Goal: Browse casually

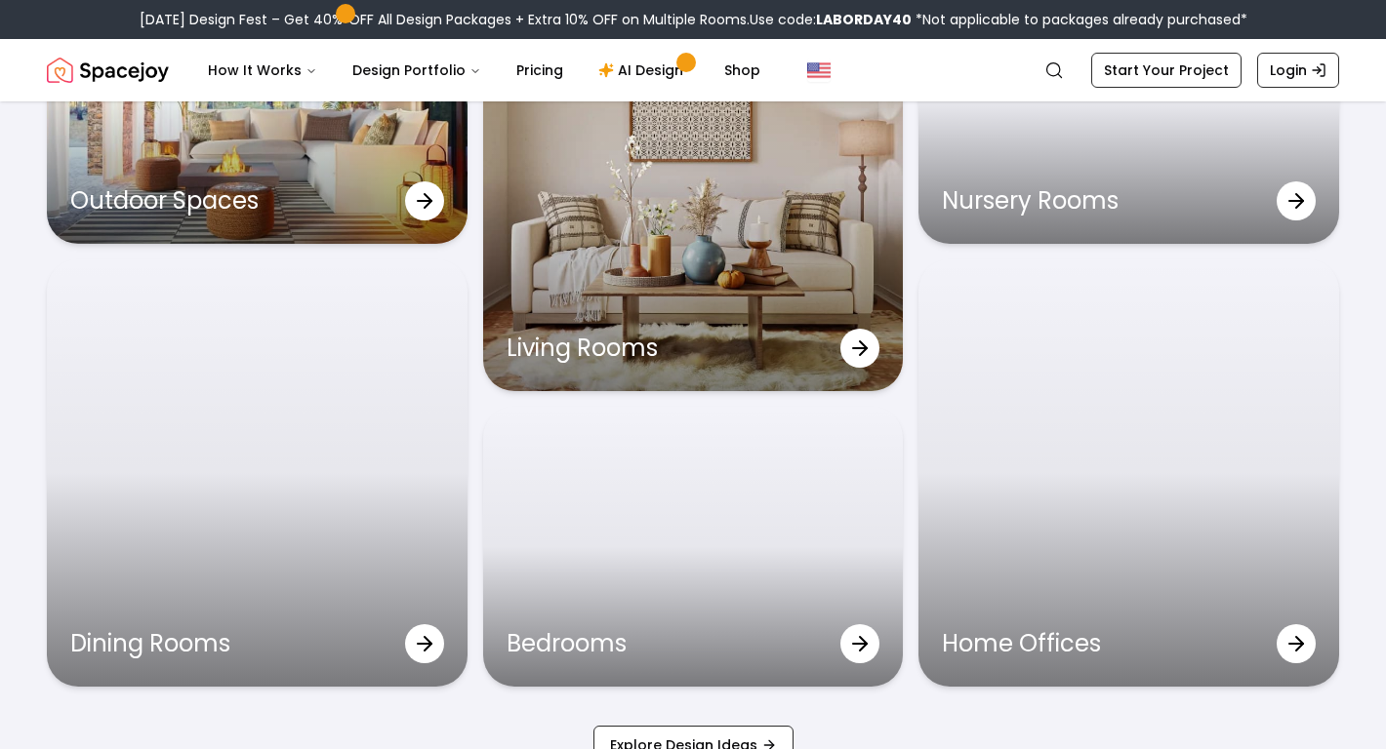
scroll to position [6343, 0]
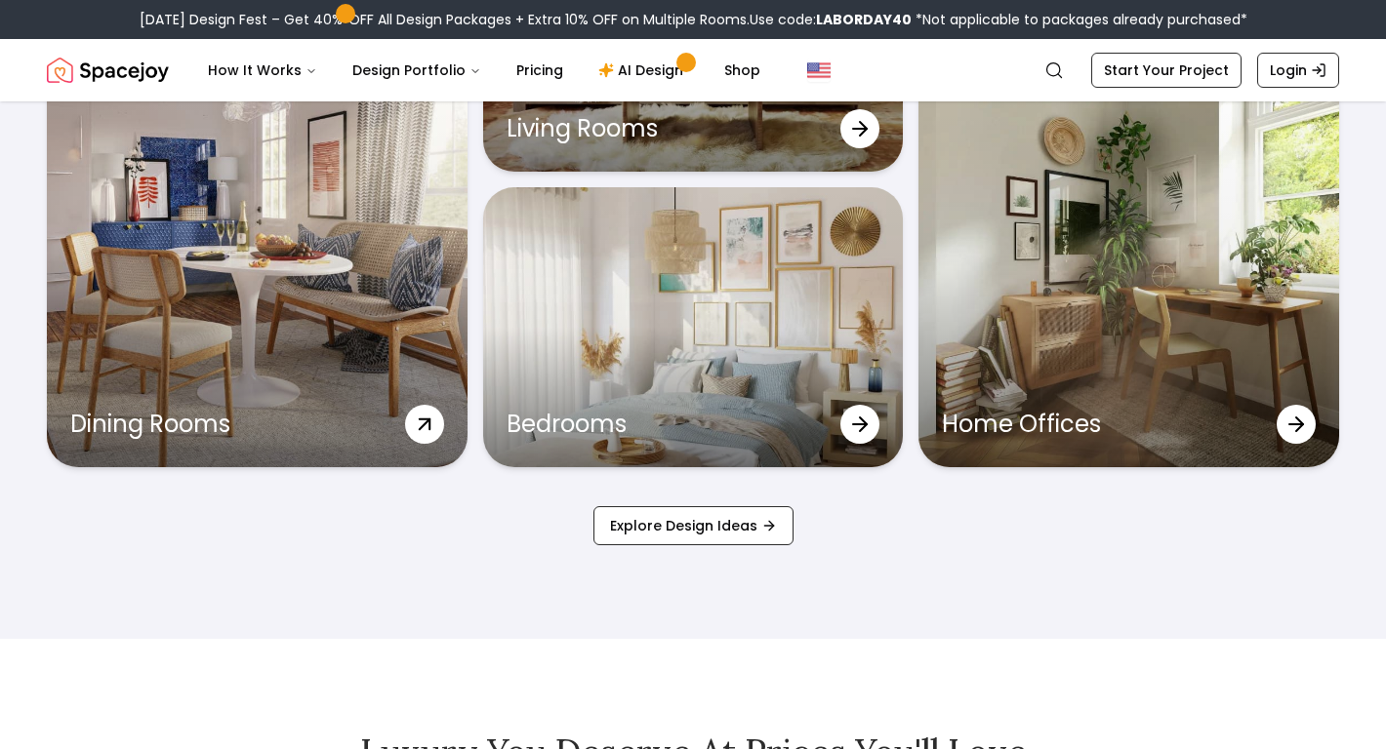
click at [410, 430] on div at bounding box center [424, 424] width 39 height 39
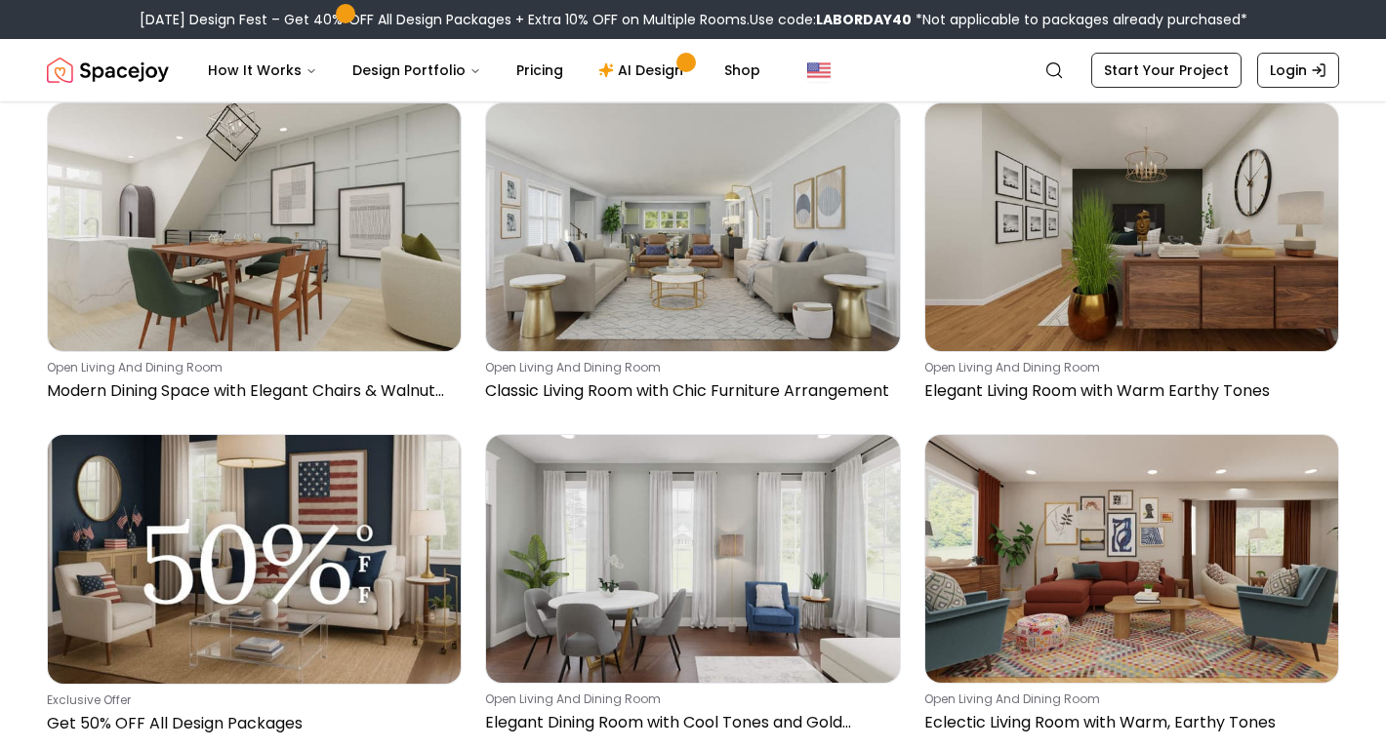
scroll to position [376, 0]
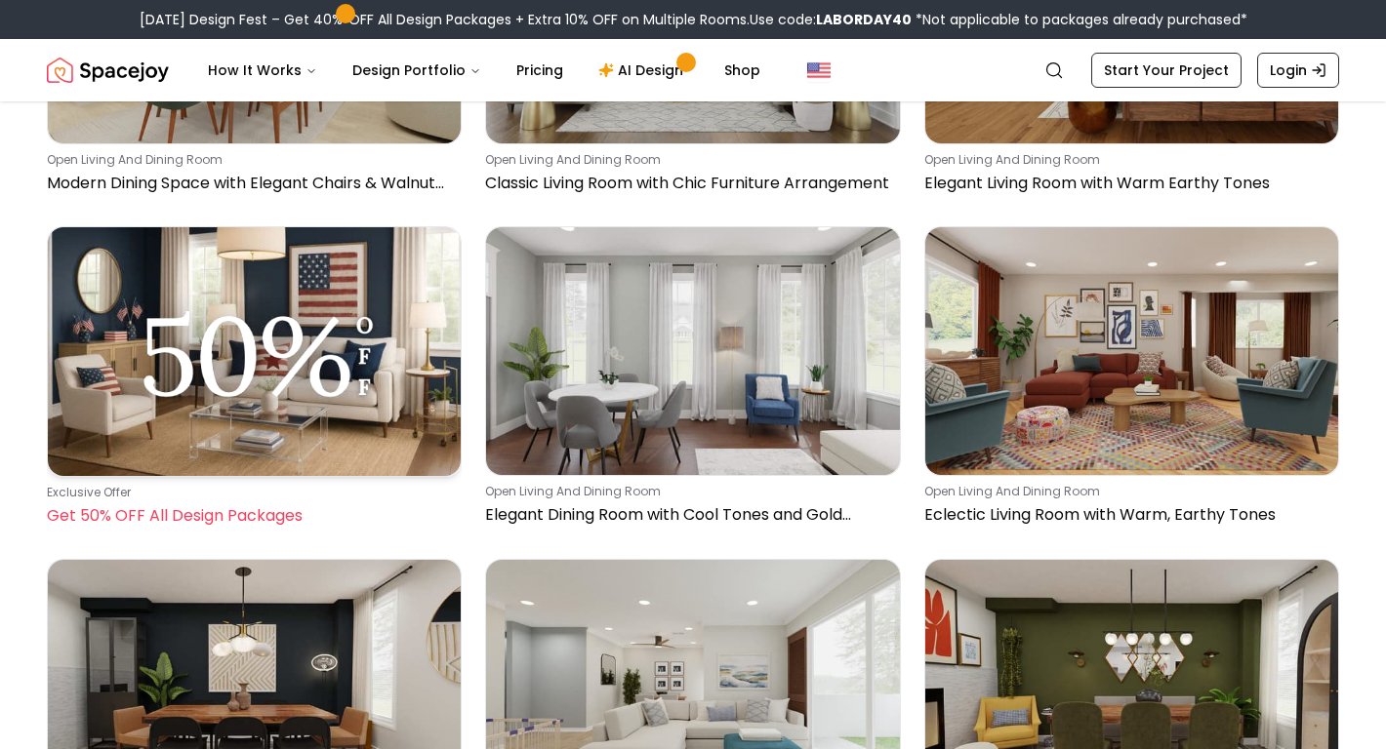
click at [324, 398] on img at bounding box center [254, 351] width 413 height 249
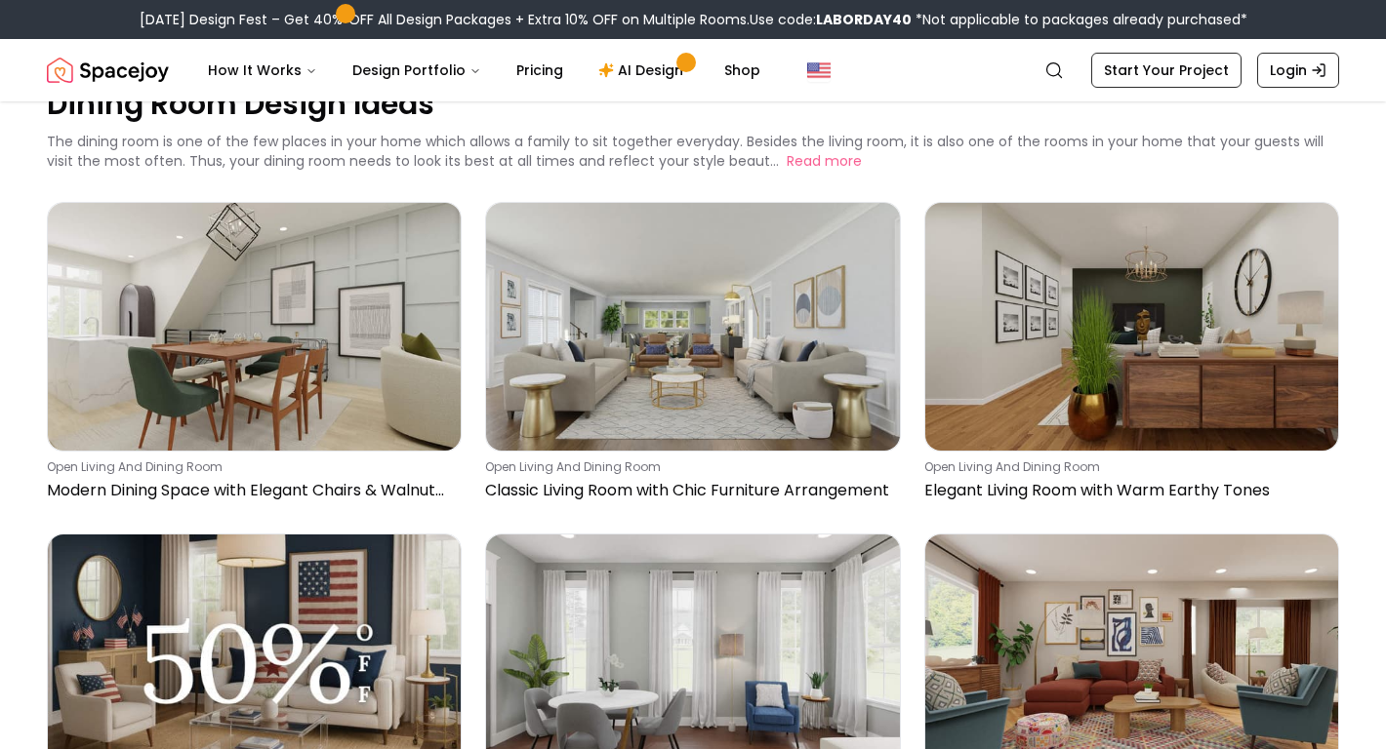
scroll to position [141, 0]
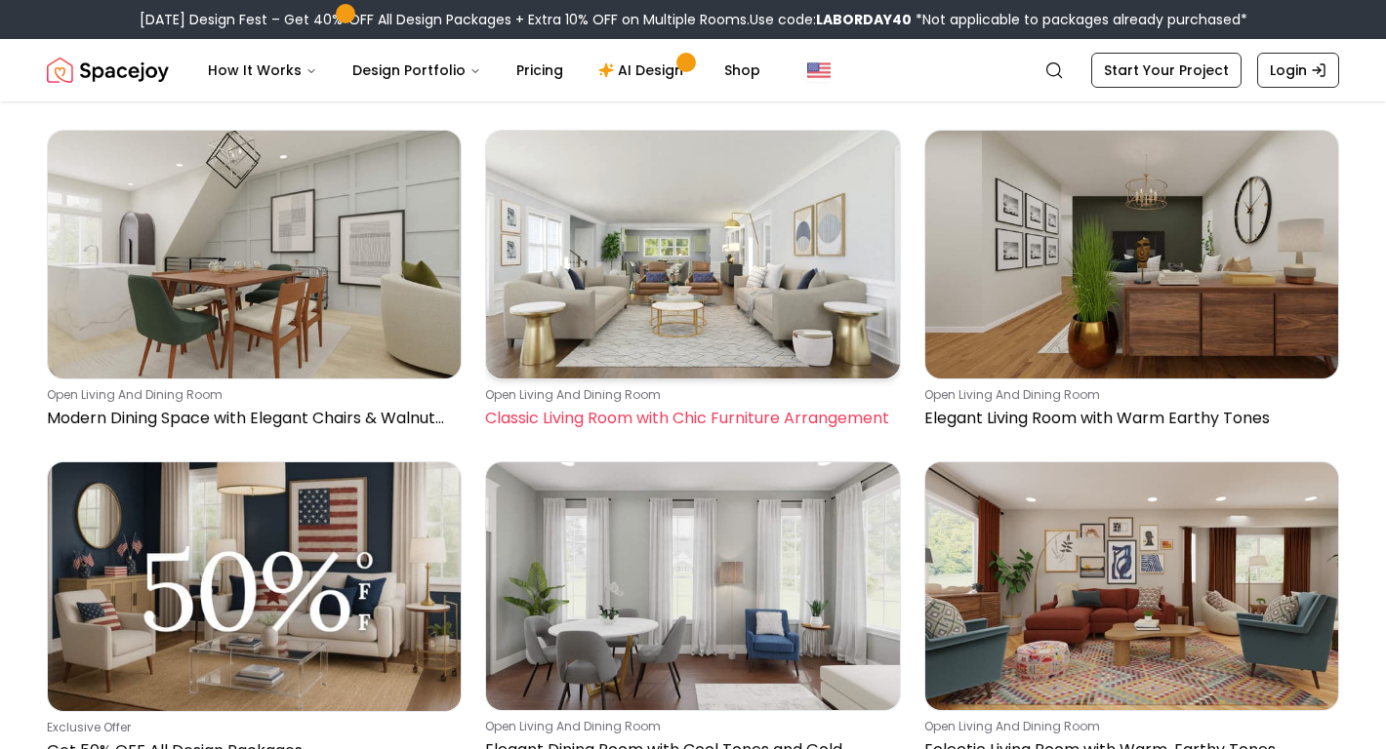
click at [720, 284] on img at bounding box center [692, 255] width 413 height 248
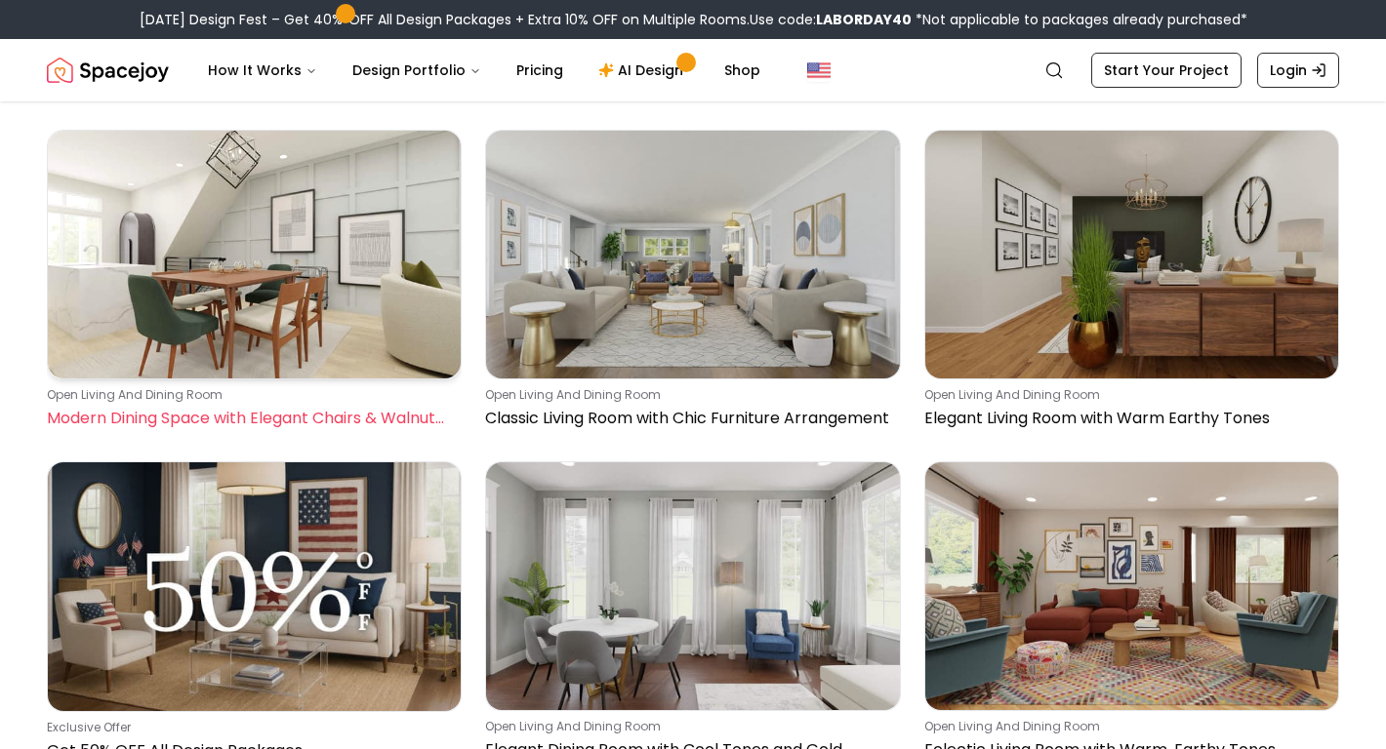
click at [349, 216] on img at bounding box center [254, 255] width 413 height 248
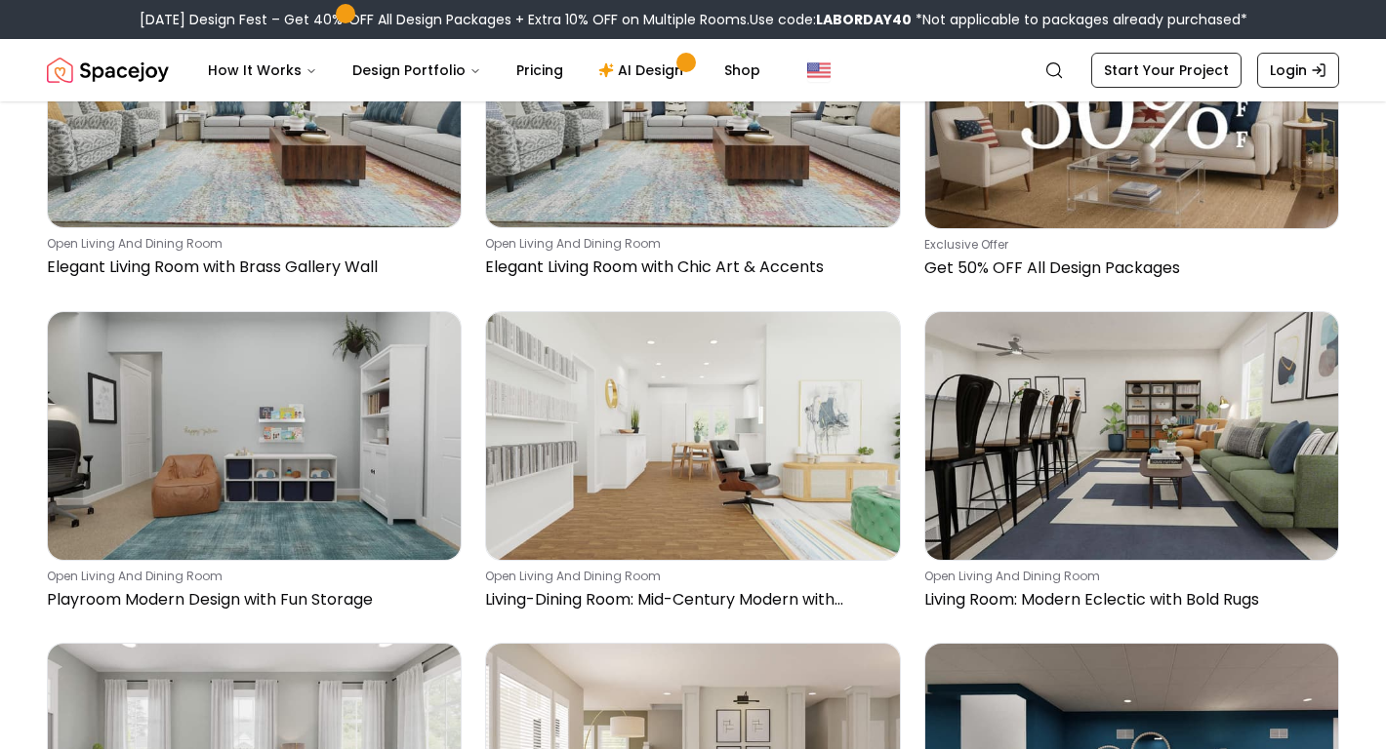
scroll to position [3010, 0]
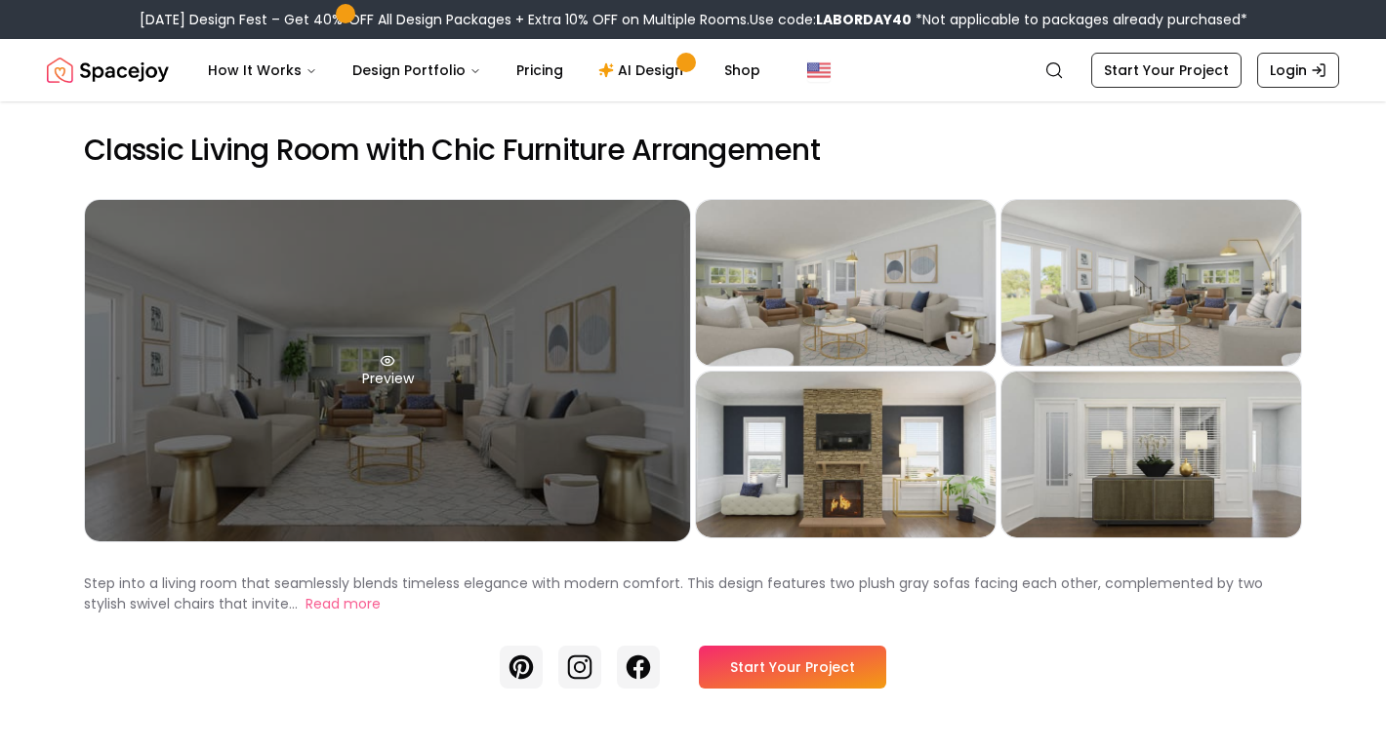
click at [571, 380] on div "Preview" at bounding box center [387, 371] width 605 height 342
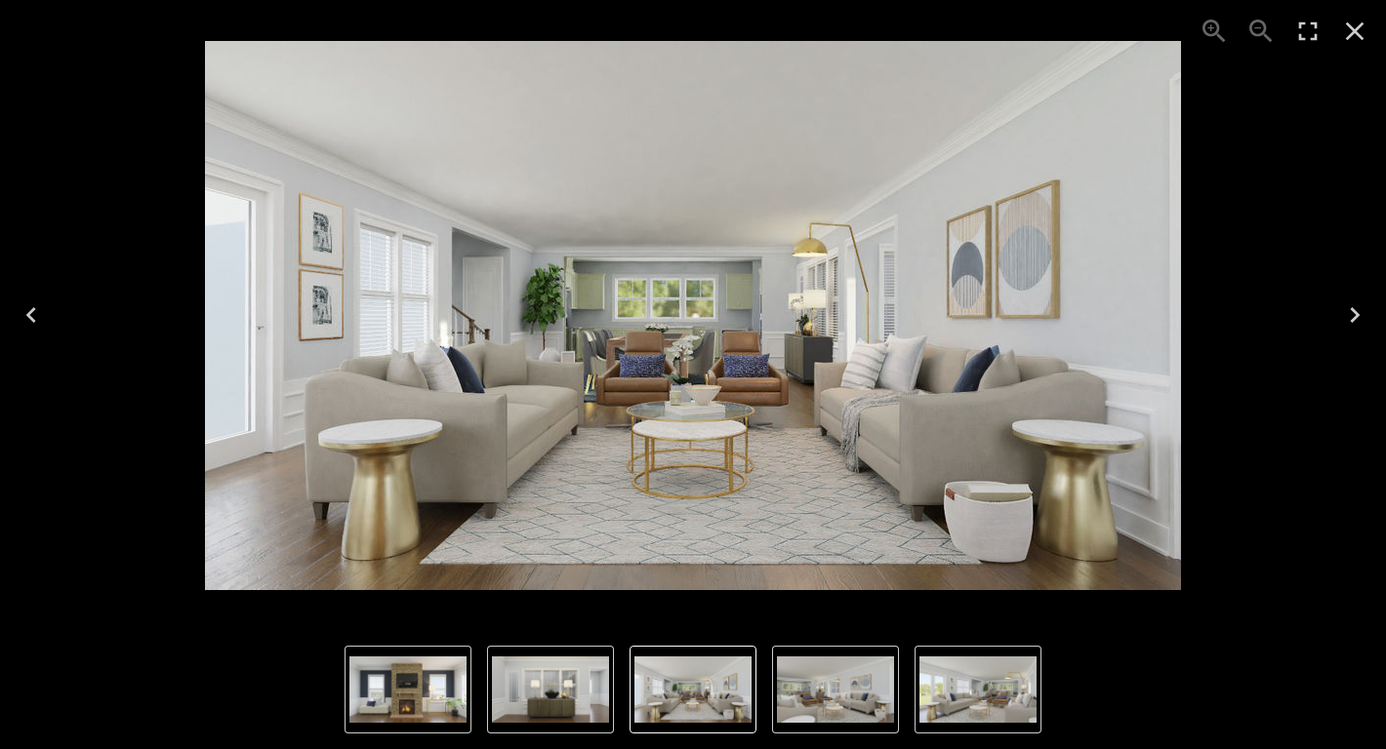
click at [1354, 25] on icon "Close" at bounding box center [1354, 31] width 31 height 31
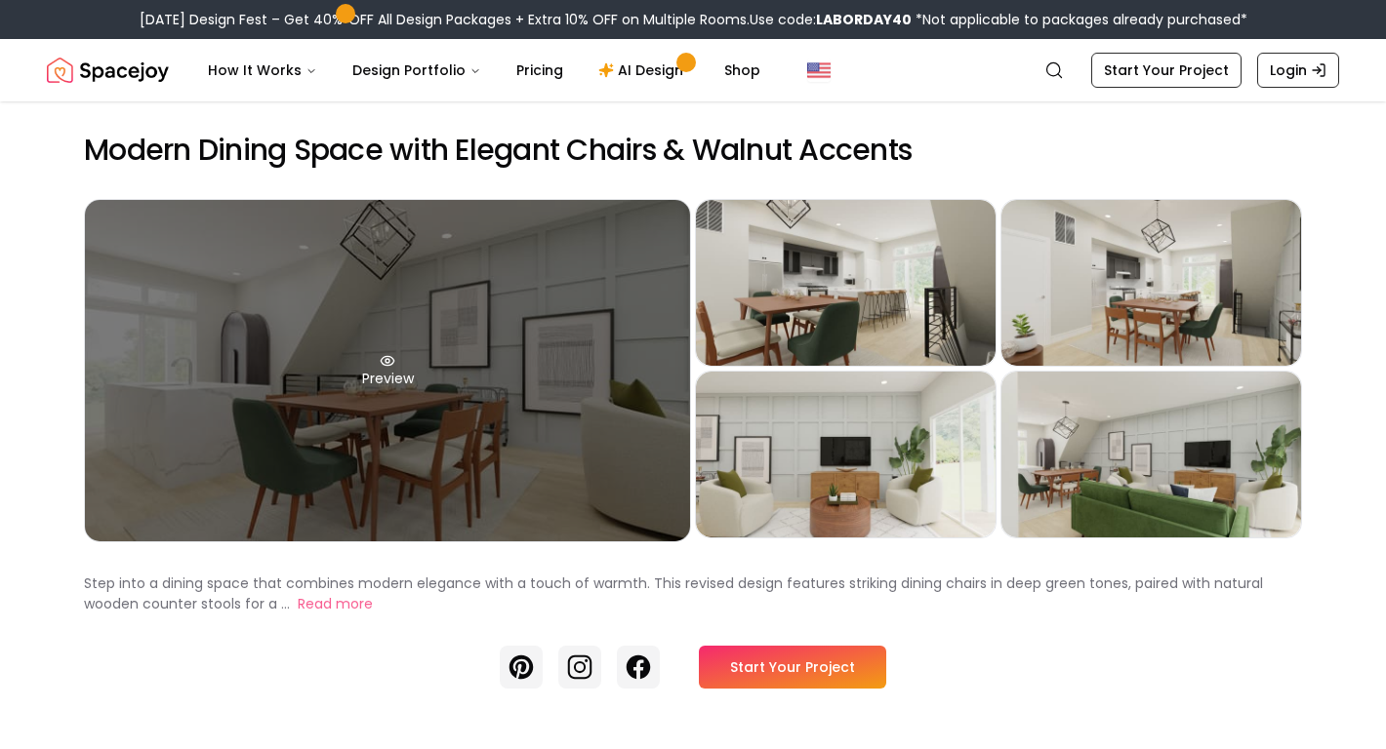
click at [573, 335] on div "Preview" at bounding box center [387, 371] width 605 height 342
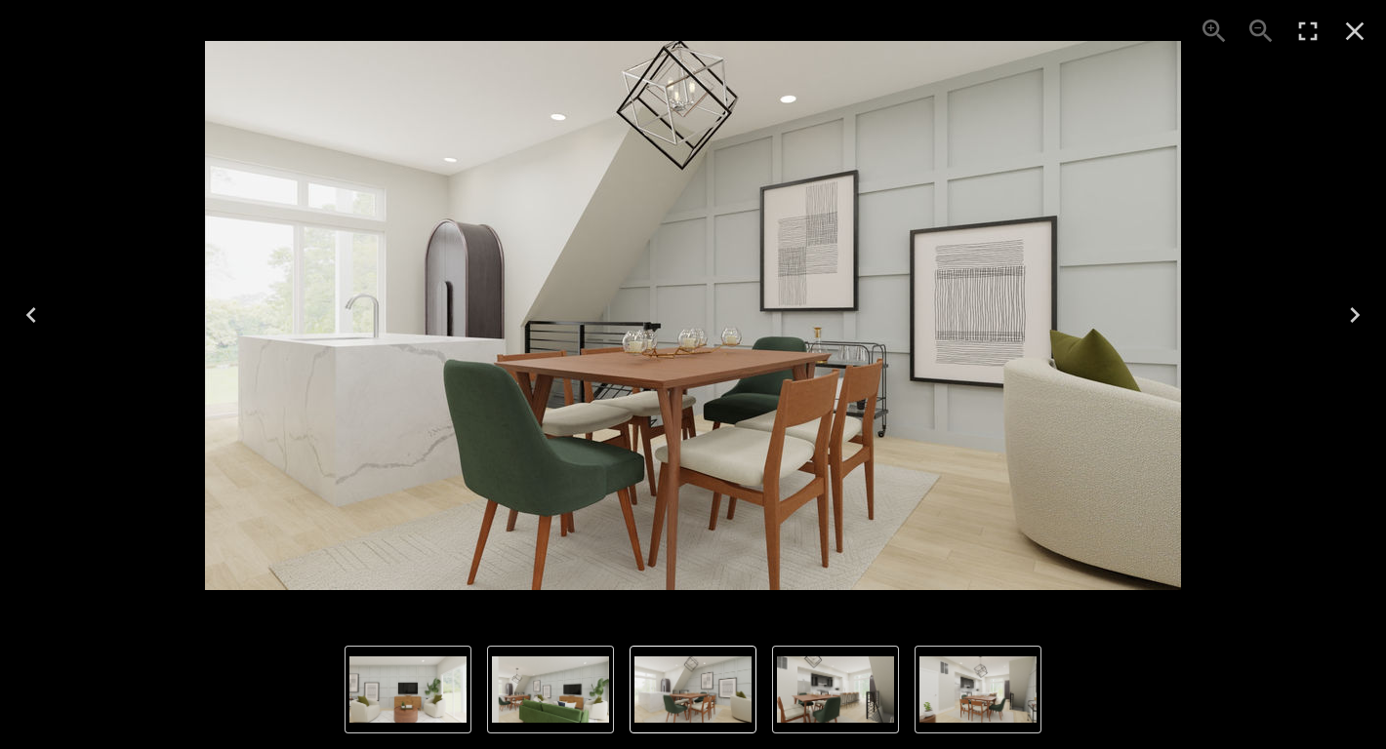
click at [1353, 310] on icon "Next" at bounding box center [1355, 315] width 10 height 16
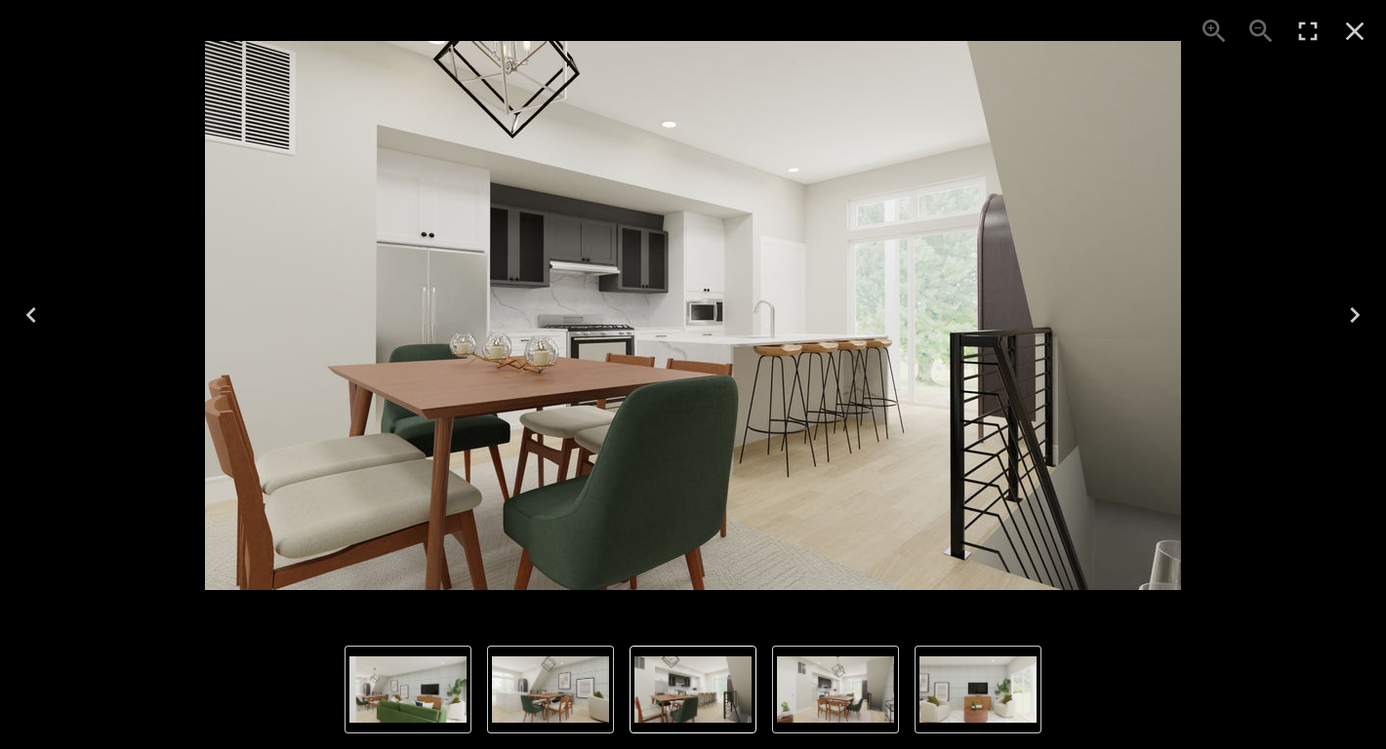
click at [1353, 310] on icon "Next" at bounding box center [1355, 315] width 10 height 16
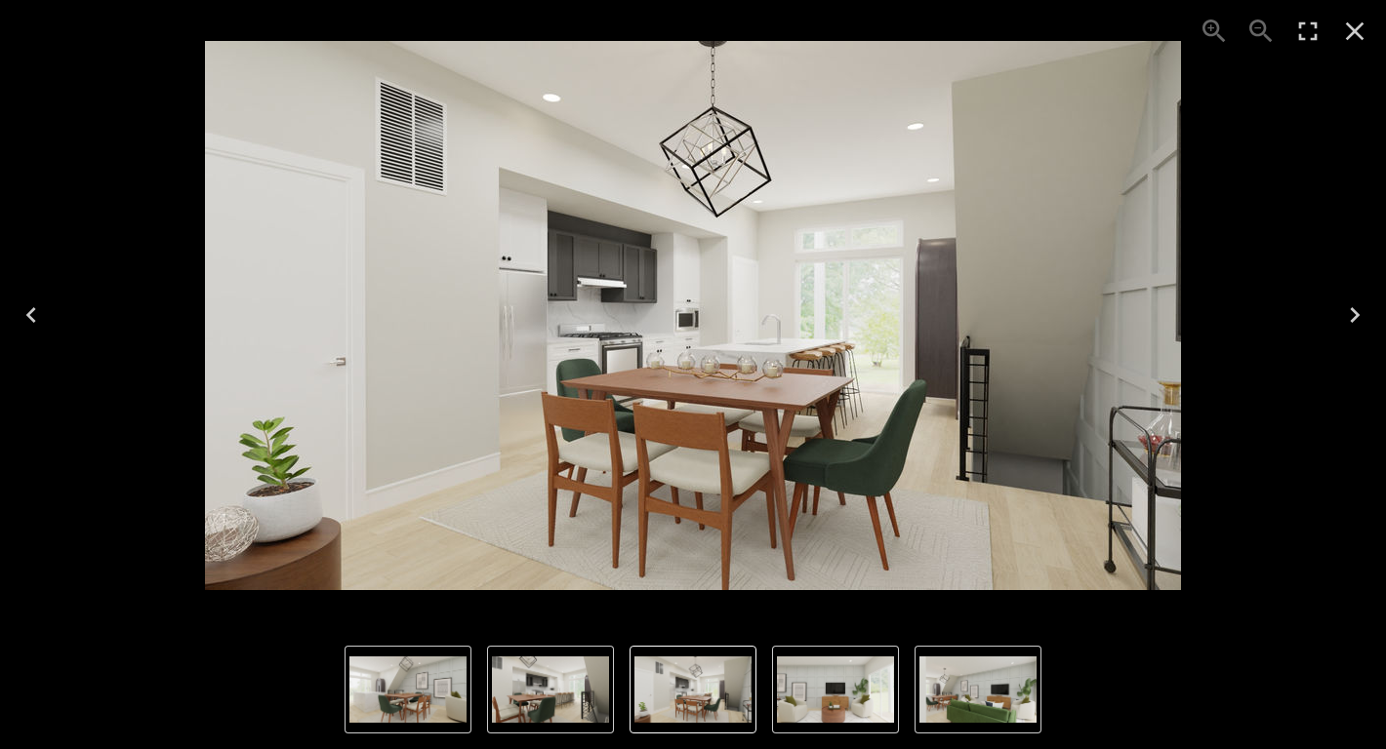
click at [1353, 310] on icon "Next" at bounding box center [1355, 315] width 10 height 16
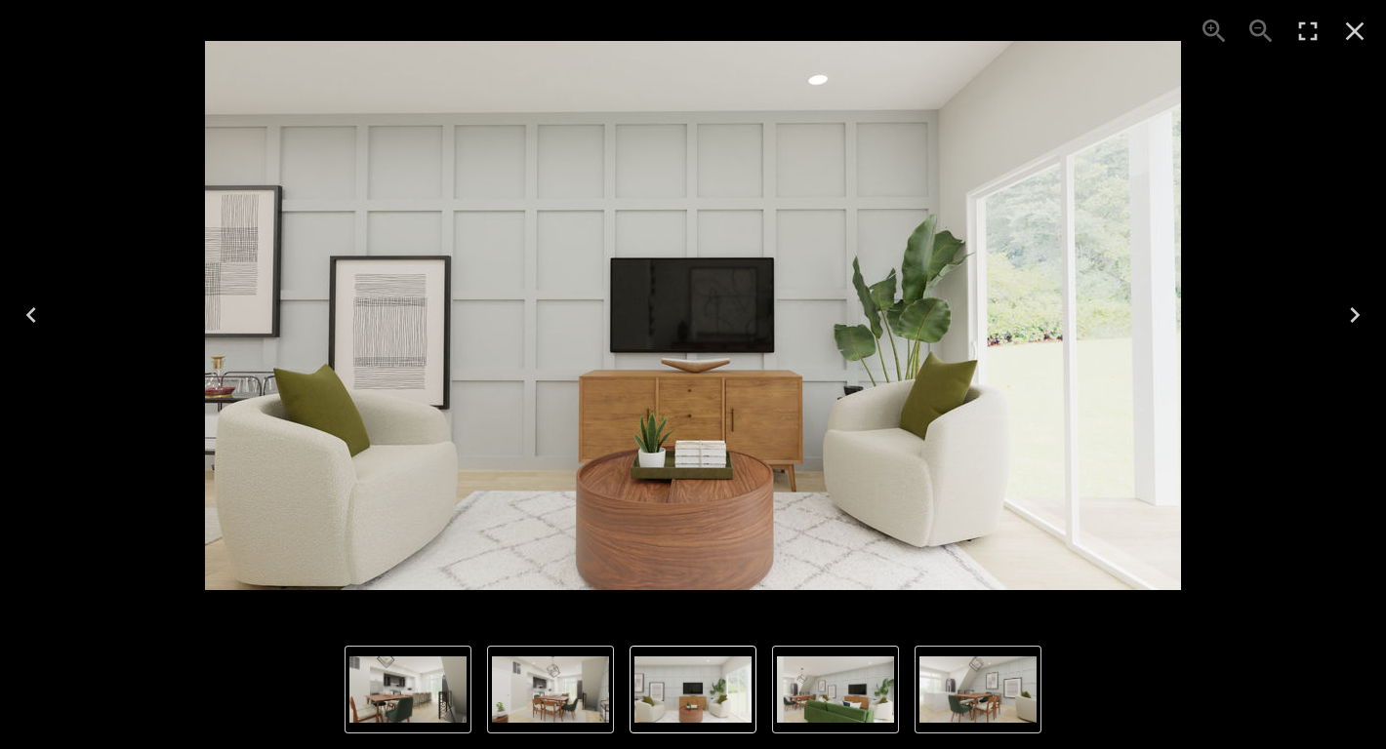
click at [1355, 26] on icon "Close" at bounding box center [1354, 31] width 31 height 31
